Goal: Obtain resource: Download file/media

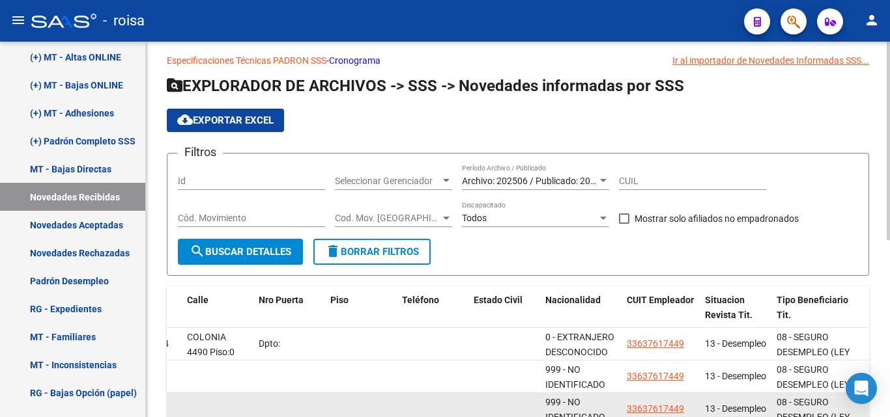
scroll to position [3, 0]
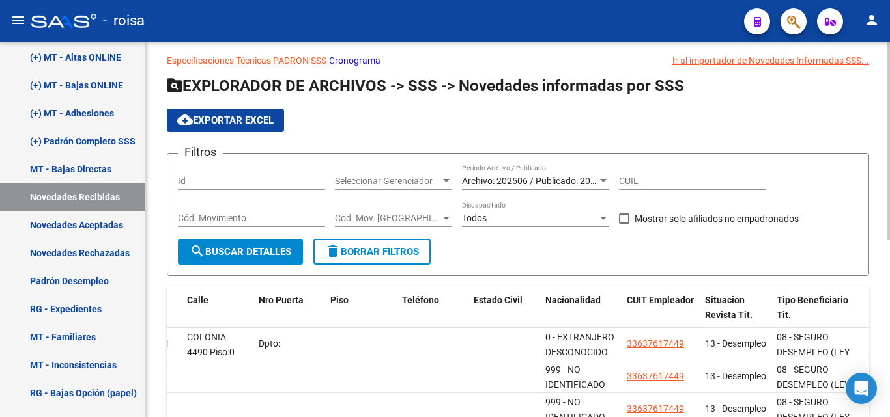
click at [600, 174] on div "Archivo: 202506 / Publicado: 202508 Período Archivo / Publicado" at bounding box center [535, 177] width 147 height 26
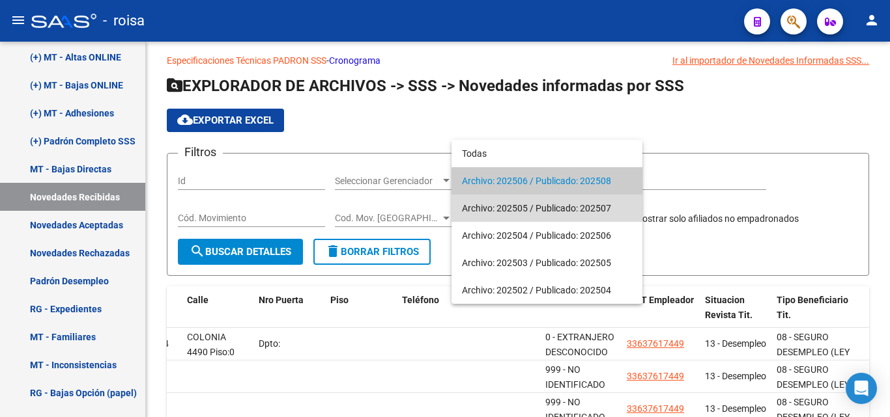
click at [595, 210] on span "Archivo: 202505 / Publicado: 202507" at bounding box center [547, 208] width 170 height 27
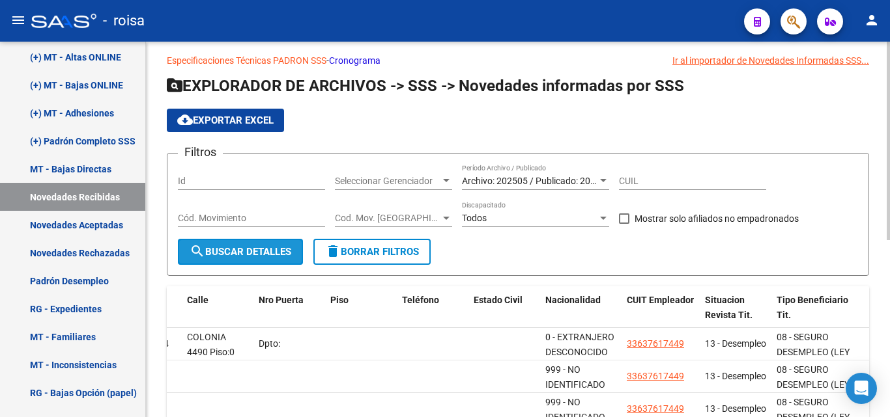
click at [255, 262] on button "search Buscar Detalles" at bounding box center [240, 252] width 125 height 26
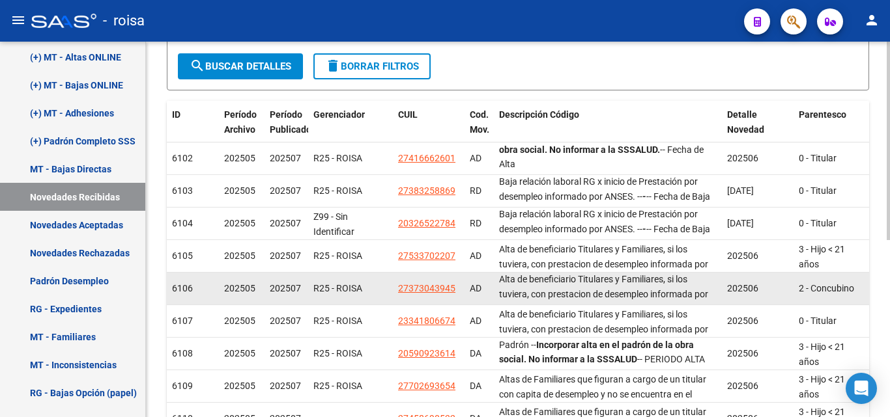
scroll to position [195, 0]
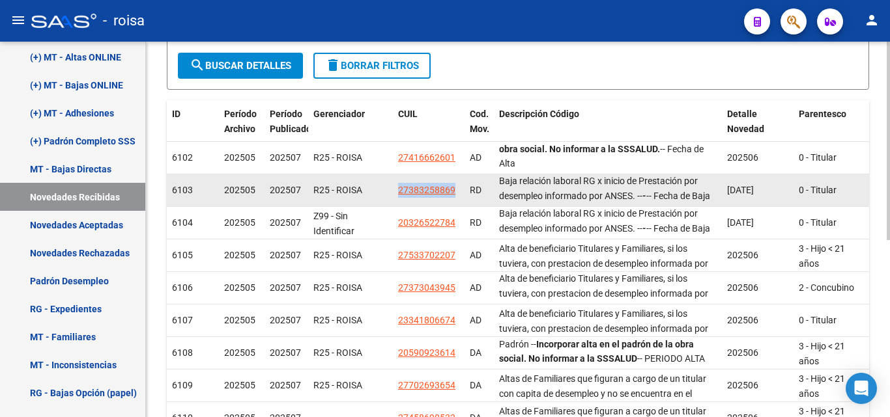
drag, startPoint x: 387, startPoint y: 190, endPoint x: 457, endPoint y: 188, distance: 69.1
copy div "27383258869"
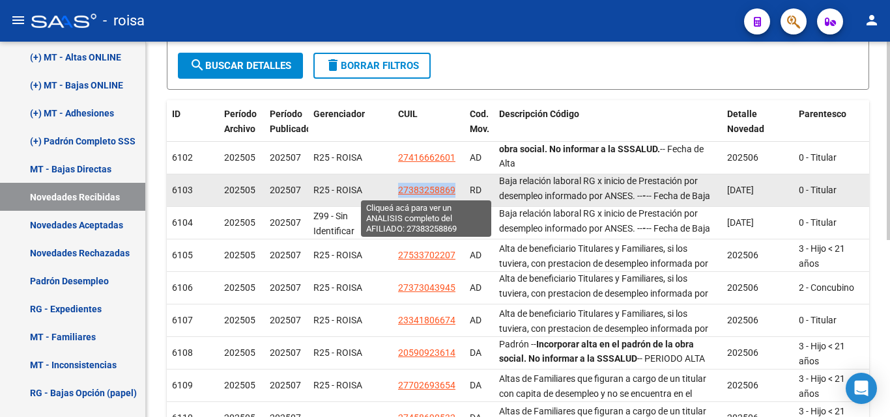
drag, startPoint x: 457, startPoint y: 188, endPoint x: 398, endPoint y: 189, distance: 59.3
click at [398, 189] on div "27383258869" at bounding box center [428, 190] width 61 height 15
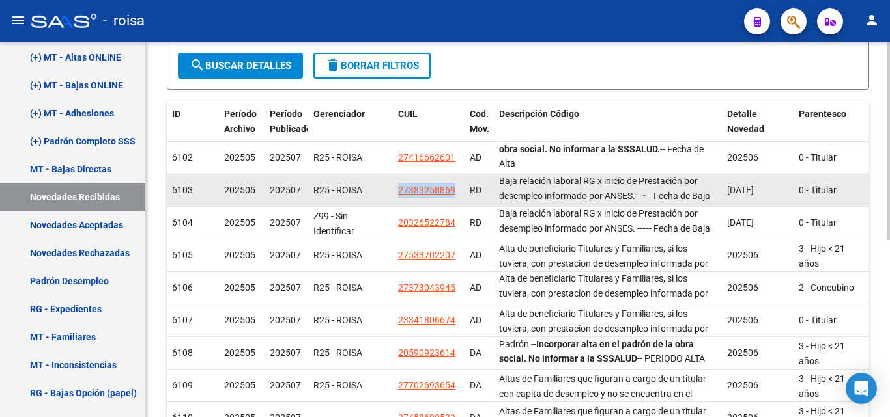
click at [408, 189] on span "27383258869" at bounding box center [426, 190] width 57 height 10
copy span "27383258869"
type textarea "27383258869"
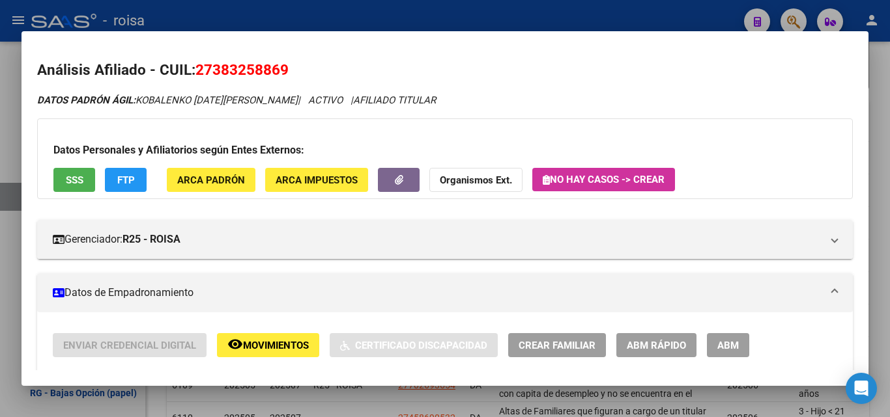
drag, startPoint x: 294, startPoint y: 70, endPoint x: 198, endPoint y: 66, distance: 95.8
click at [198, 66] on h2 "Análisis Afiliado - CUIL: 27383258869" at bounding box center [444, 70] width 815 height 22
click at [503, 74] on h2 "Análisis Afiliado - CUIL: 27383258869" at bounding box center [444, 70] width 815 height 22
click at [884, 68] on div at bounding box center [445, 208] width 890 height 417
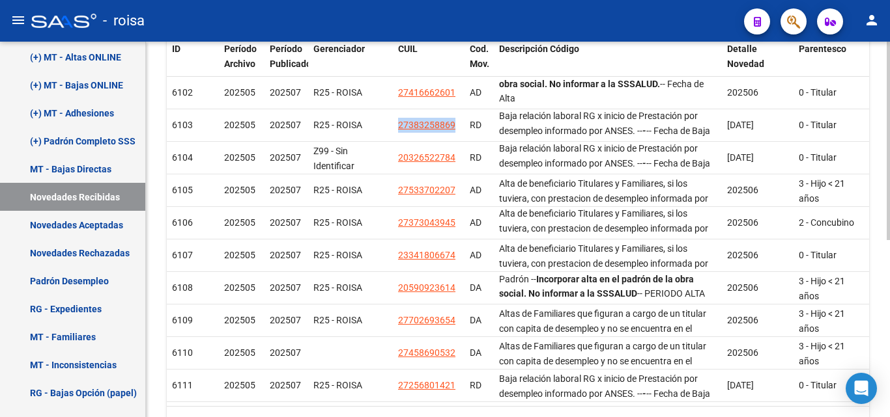
scroll to position [326, 0]
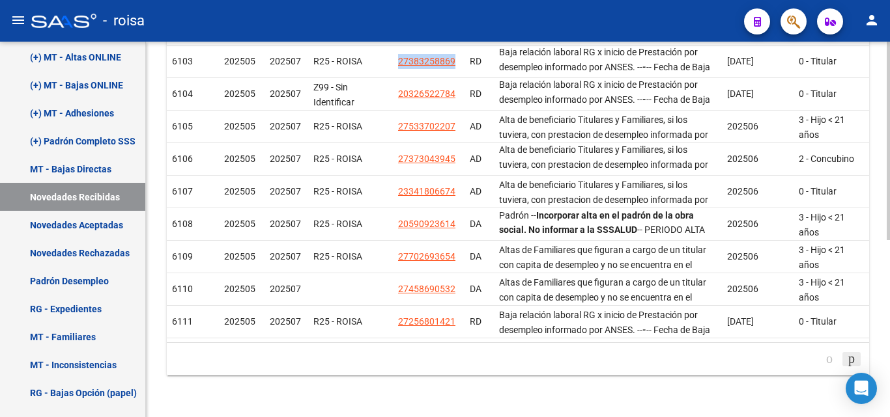
click at [848, 367] on icon "go to next page" at bounding box center [851, 359] width 10 height 16
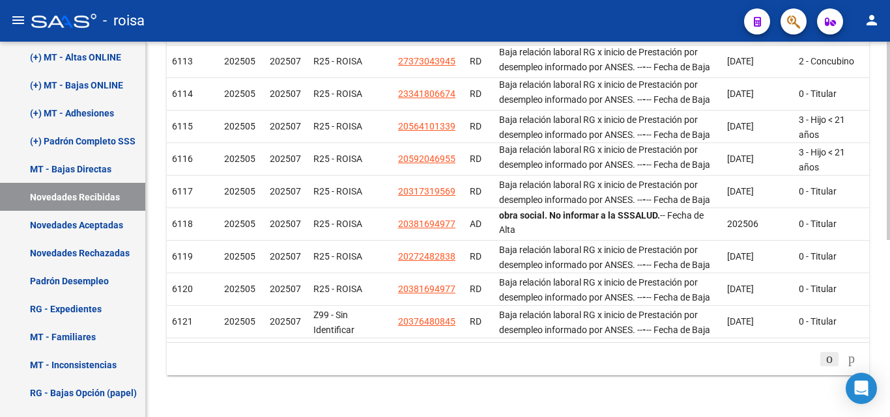
click at [824, 367] on icon "go to previous page" at bounding box center [829, 359] width 10 height 16
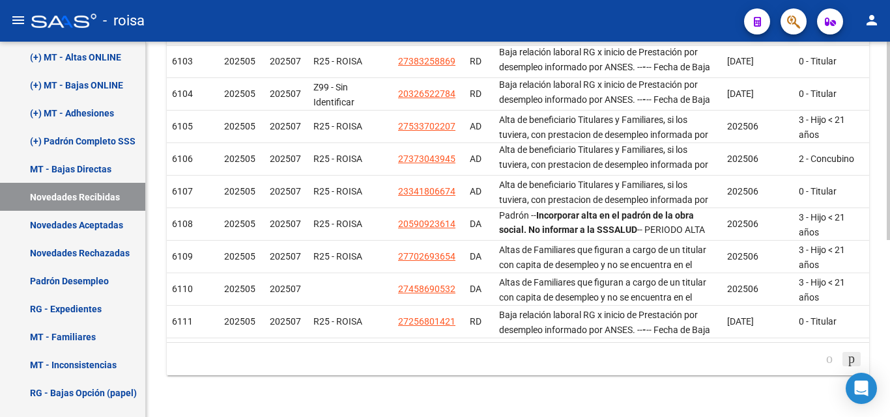
click at [848, 362] on icon "go to next page" at bounding box center [851, 359] width 10 height 16
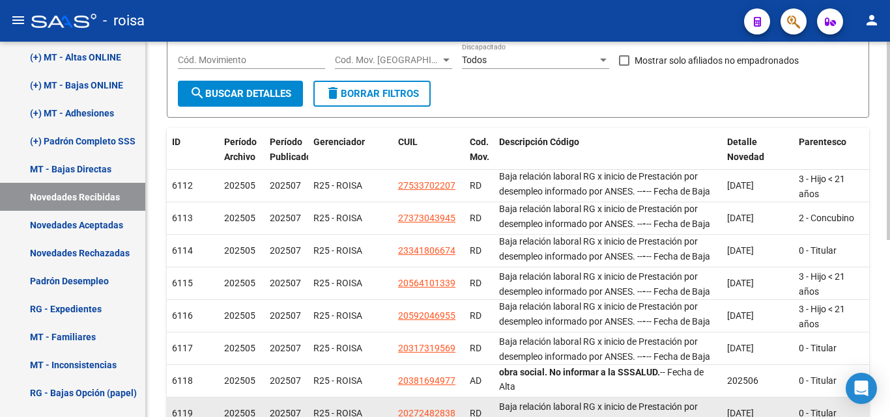
scroll to position [0, 0]
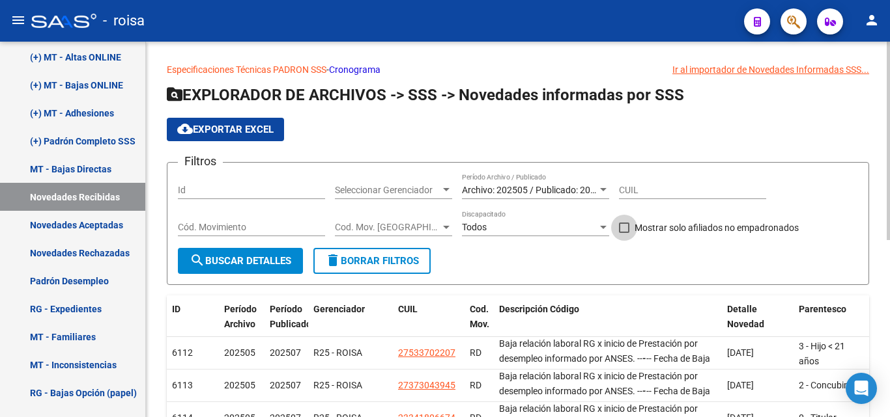
click at [627, 227] on span at bounding box center [624, 228] width 10 height 10
click at [624, 233] on input "Mostrar solo afiliados no empadronados" at bounding box center [623, 233] width 1 height 1
click at [294, 251] on button "search Buscar Detalles" at bounding box center [240, 261] width 125 height 26
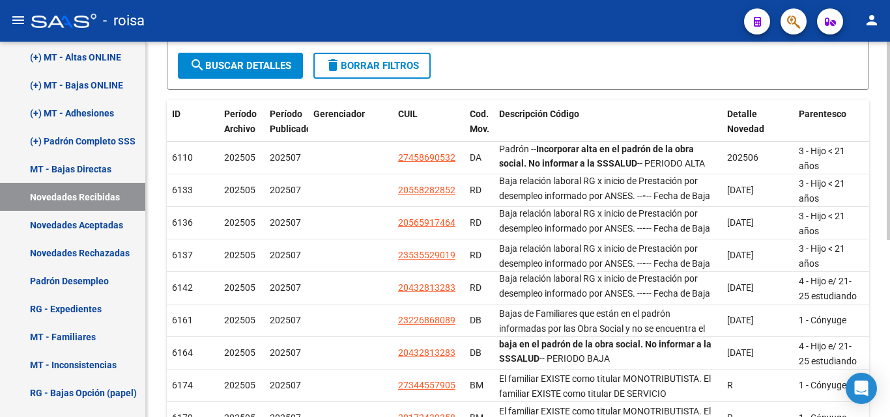
scroll to position [335, 0]
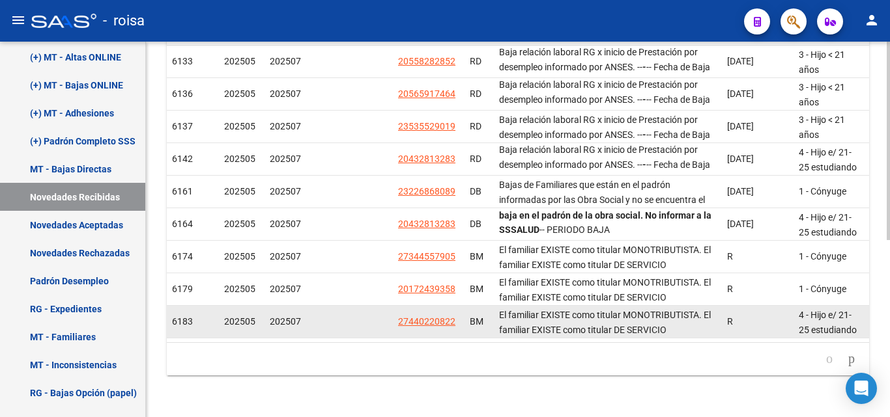
drag, startPoint x: 389, startPoint y: 314, endPoint x: 464, endPoint y: 318, distance: 75.0
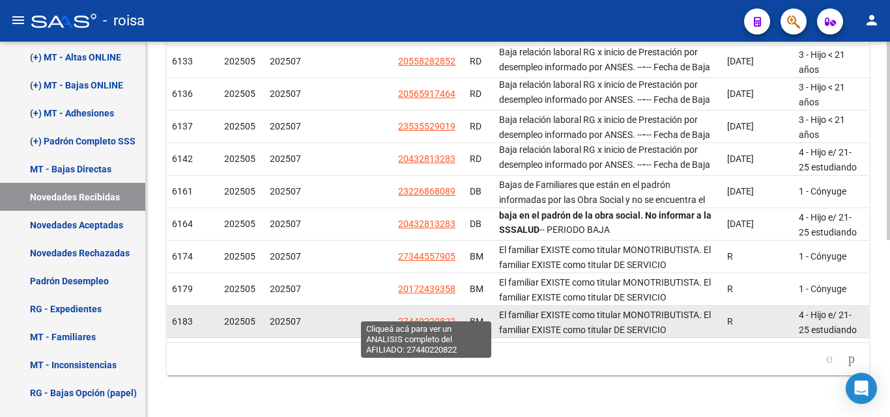
drag, startPoint x: 455, startPoint y: 311, endPoint x: 398, endPoint y: 311, distance: 56.7
click at [398, 315] on div "27440220822" at bounding box center [428, 322] width 61 height 15
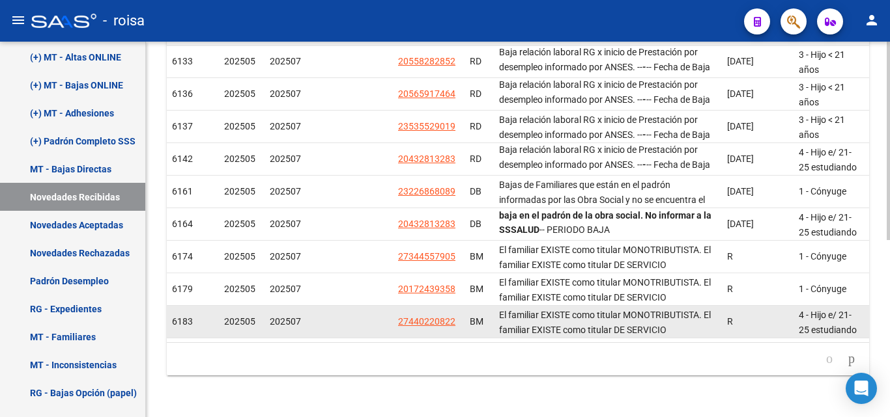
copy span "27440220822"
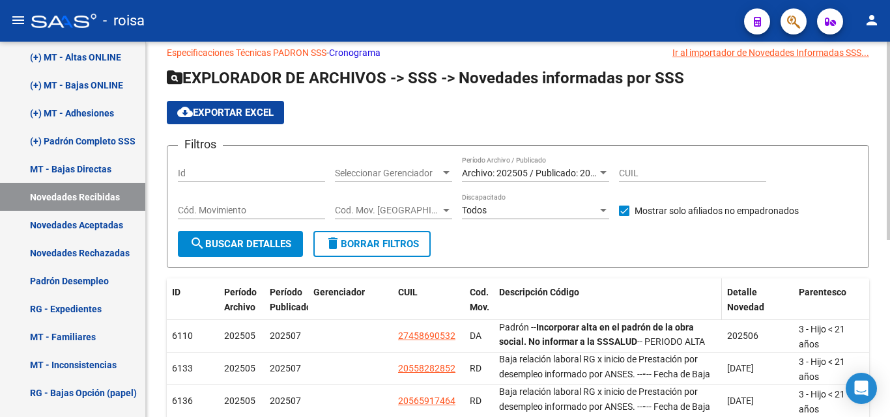
scroll to position [0, 0]
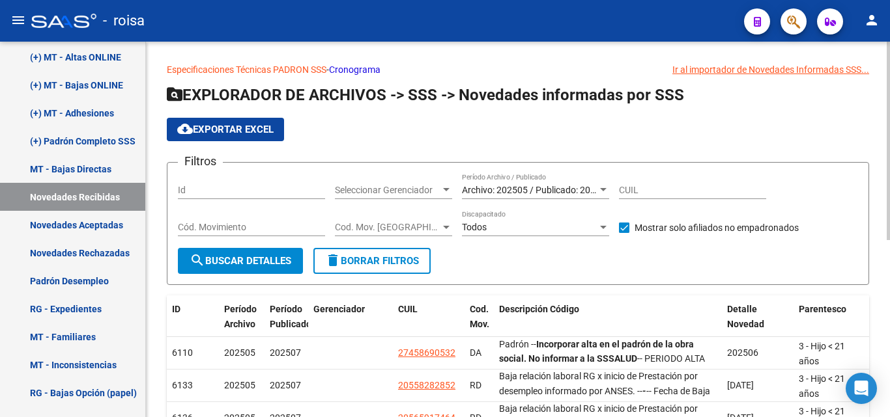
click at [218, 130] on span "cloud_download Exportar EXCEL" at bounding box center [225, 130] width 96 height 12
click at [626, 227] on span at bounding box center [624, 228] width 10 height 10
click at [624, 233] on input "Mostrar solo afiliados no empadronados" at bounding box center [623, 233] width 1 height 1
checkbox input "false"
click at [251, 259] on span "search Buscar Detalles" at bounding box center [241, 261] width 102 height 12
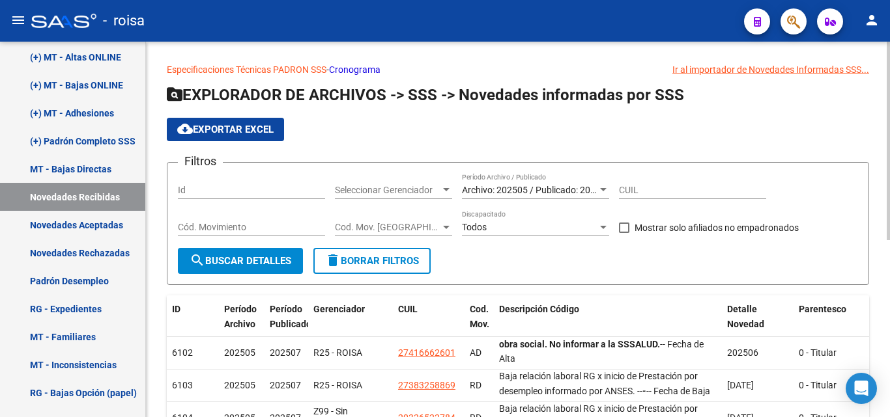
click at [588, 193] on span "Archivo: 202505 / Publicado: 202507" at bounding box center [536, 190] width 149 height 10
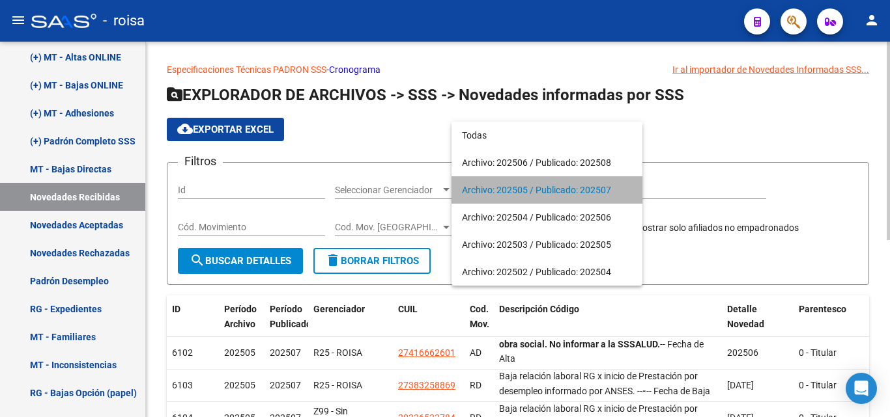
click at [588, 193] on span "Archivo: 202505 / Publicado: 202507" at bounding box center [547, 189] width 170 height 27
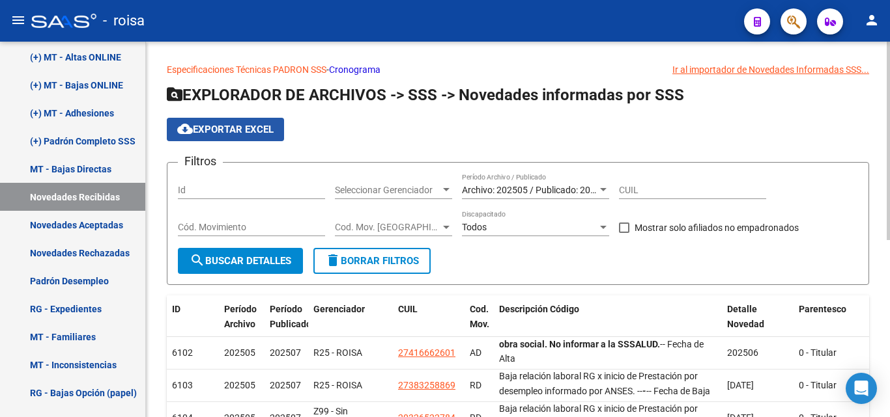
click at [249, 133] on span "cloud_download Exportar EXCEL" at bounding box center [225, 130] width 96 height 12
click at [602, 190] on div at bounding box center [603, 189] width 7 height 3
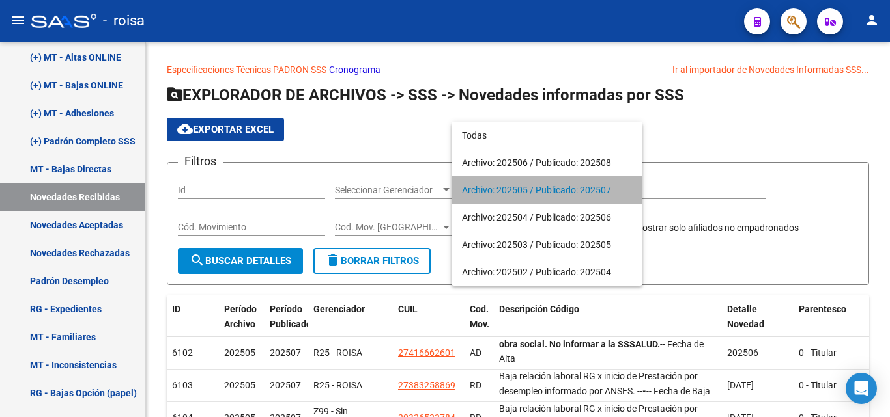
click at [597, 191] on span "Archivo: 202505 / Publicado: 202507" at bounding box center [547, 189] width 170 height 27
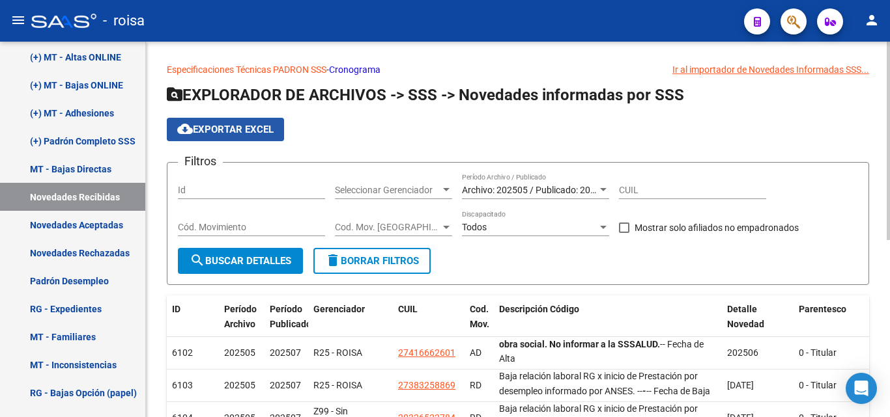
click at [210, 127] on span "cloud_download Exportar EXCEL" at bounding box center [225, 130] width 96 height 12
drag, startPoint x: 459, startPoint y: 189, endPoint x: 606, endPoint y: 197, distance: 147.4
click at [606, 197] on div "Filtros Id Seleccionar Gerenciador Seleccionar Gerenciador Archivo: 202505 / Pu…" at bounding box center [518, 210] width 680 height 75
copy div "Archivo: 202505 / Publicado: 202507"
click at [602, 190] on div at bounding box center [603, 189] width 7 height 3
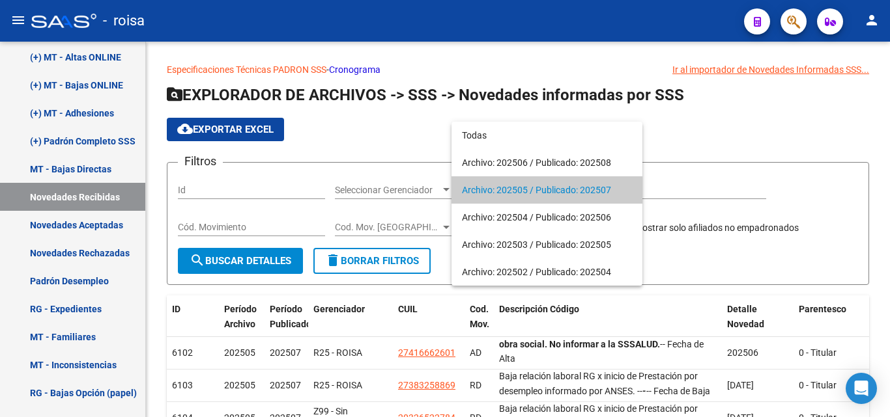
drag, startPoint x: 622, startPoint y: 190, endPoint x: 454, endPoint y: 195, distance: 168.1
click at [454, 195] on mat-option "Archivo: 202505 / Publicado: 202507" at bounding box center [546, 189] width 191 height 27
copy span "Archivo: 202505 / Publicado: 202507"
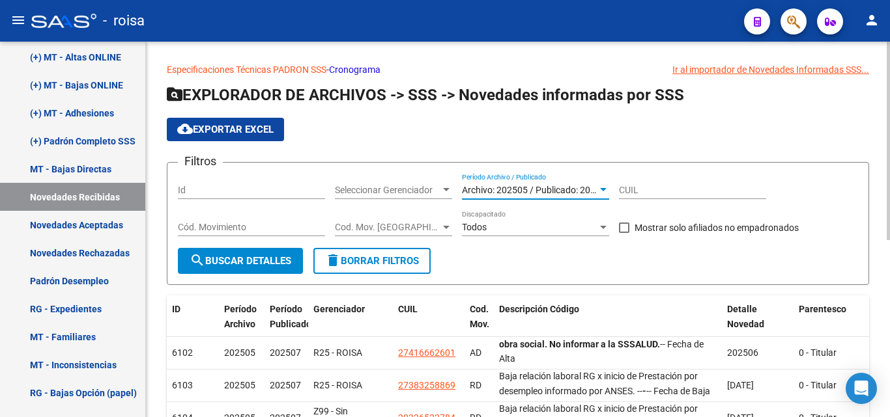
click at [582, 188] on span "Archivo: 202505 / Publicado: 202507" at bounding box center [536, 190] width 149 height 10
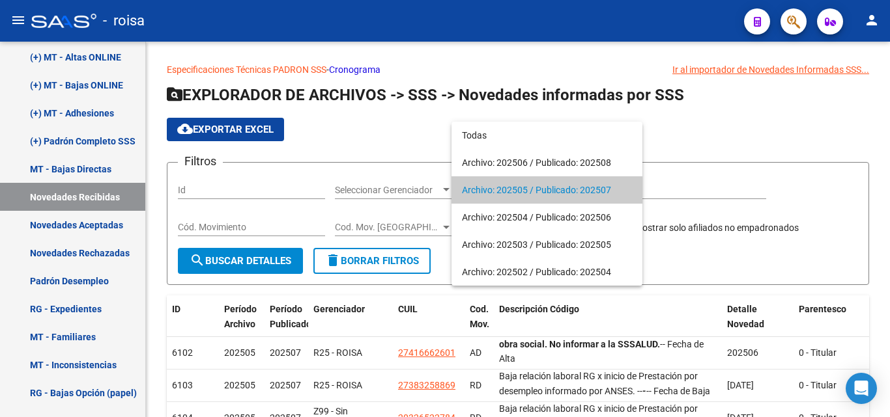
click at [793, 104] on div at bounding box center [445, 208] width 890 height 417
